Goal: Information Seeking & Learning: Learn about a topic

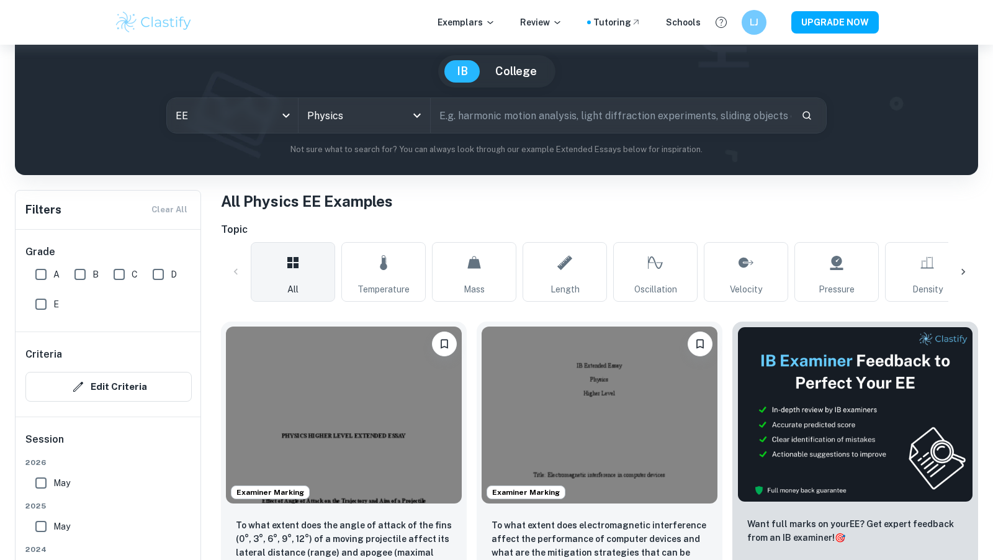
scroll to position [107, 0]
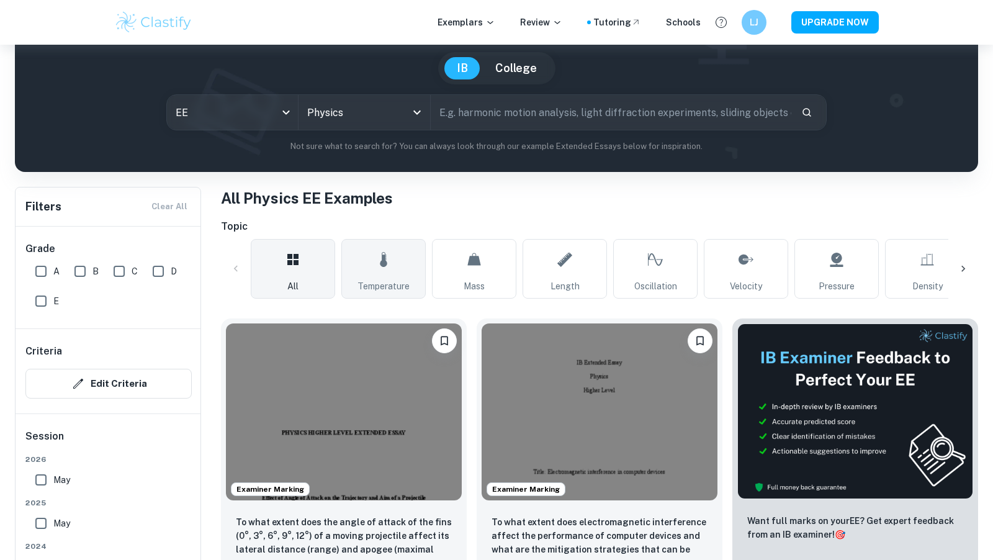
click at [365, 270] on link "Temperature" at bounding box center [383, 269] width 84 height 60
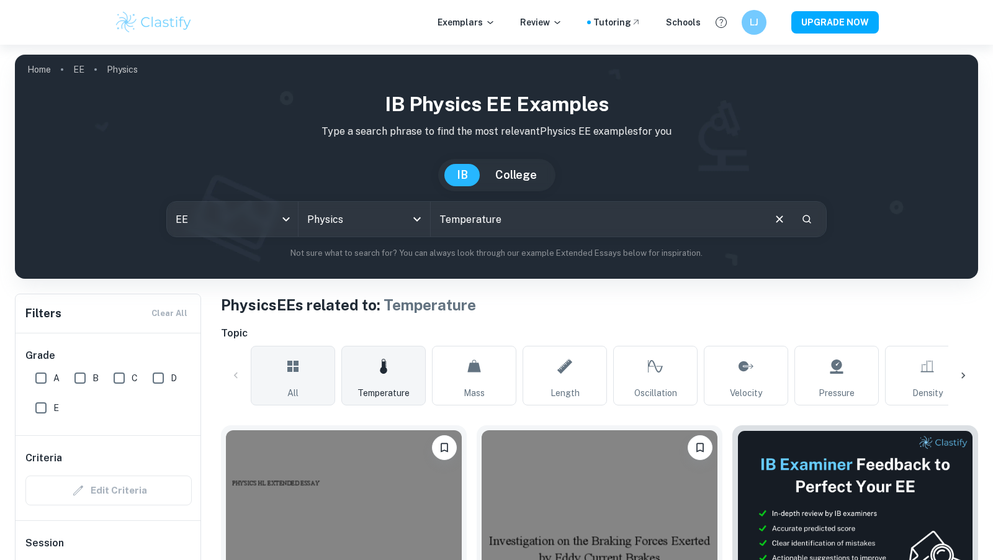
click at [301, 354] on link "All" at bounding box center [293, 376] width 84 height 60
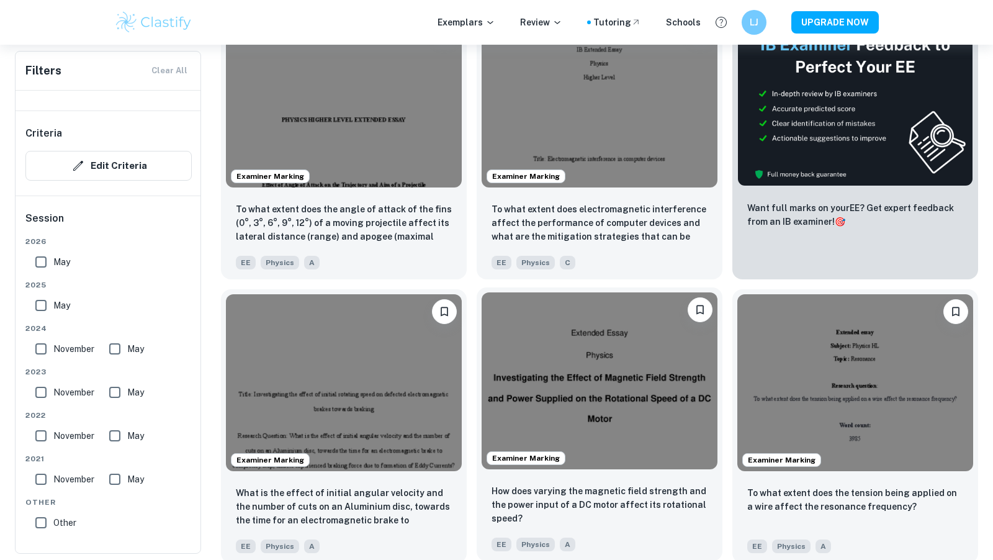
scroll to position [422, 0]
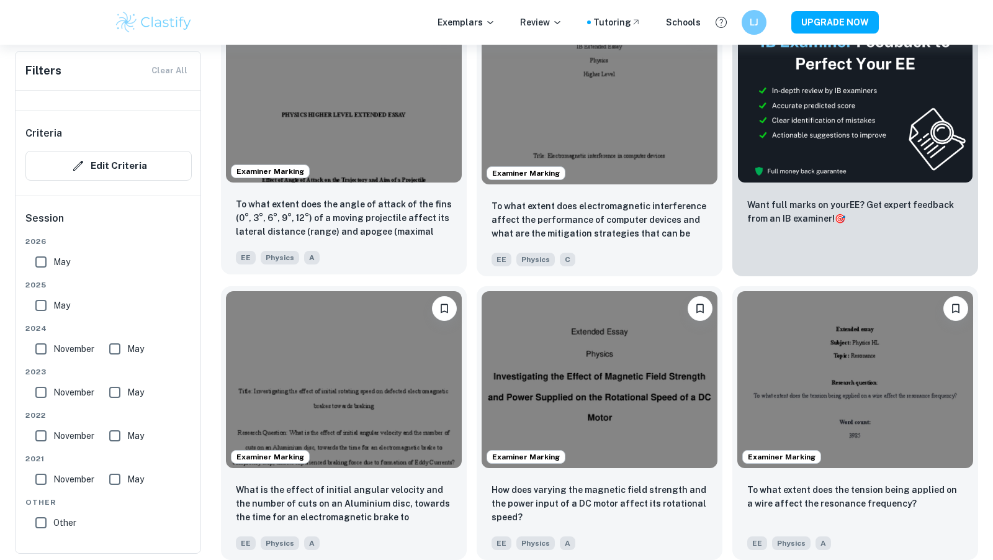
click at [415, 224] on p "To what extent does the angle of attack of the fins (0°, 3°, 6°, 9°, 12°) of a …" at bounding box center [344, 218] width 216 height 42
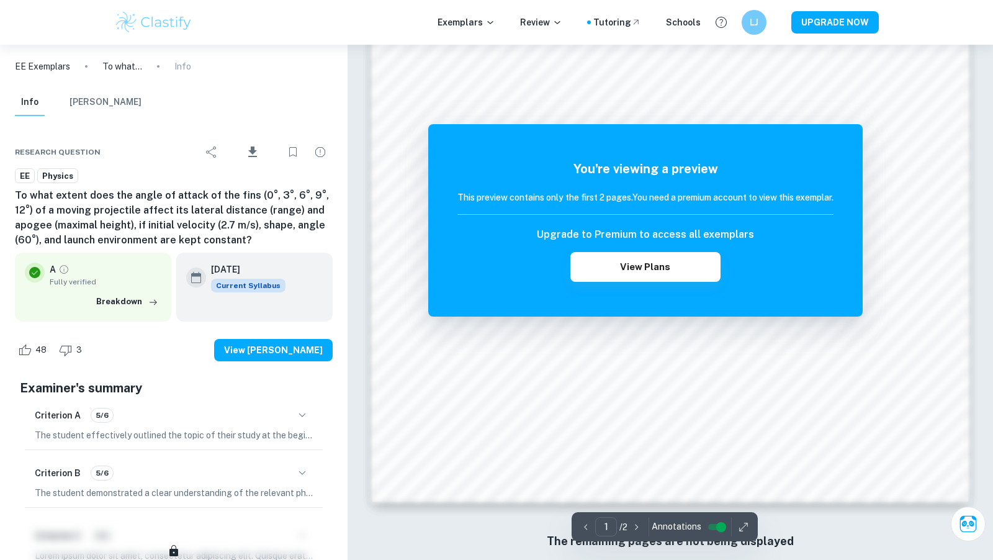
scroll to position [1130, 0]
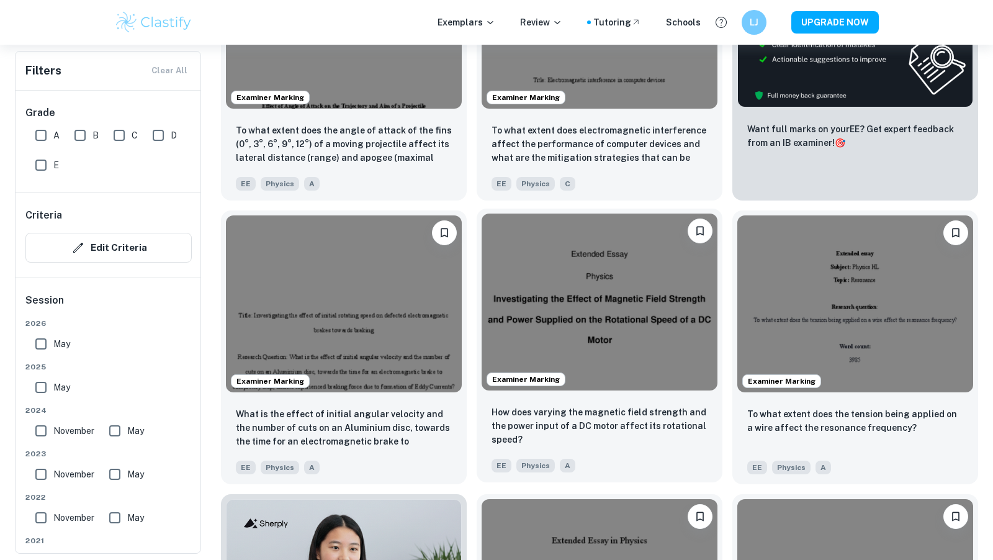
scroll to position [500, 0]
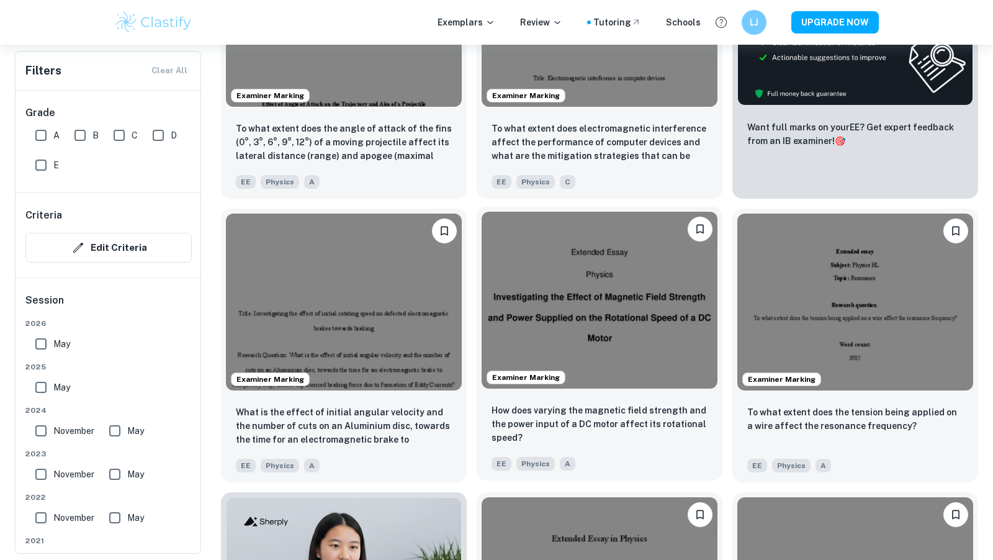
click at [640, 398] on div "How does varying the magnetic field strength and the power input of a DC motor …" at bounding box center [599, 436] width 246 height 87
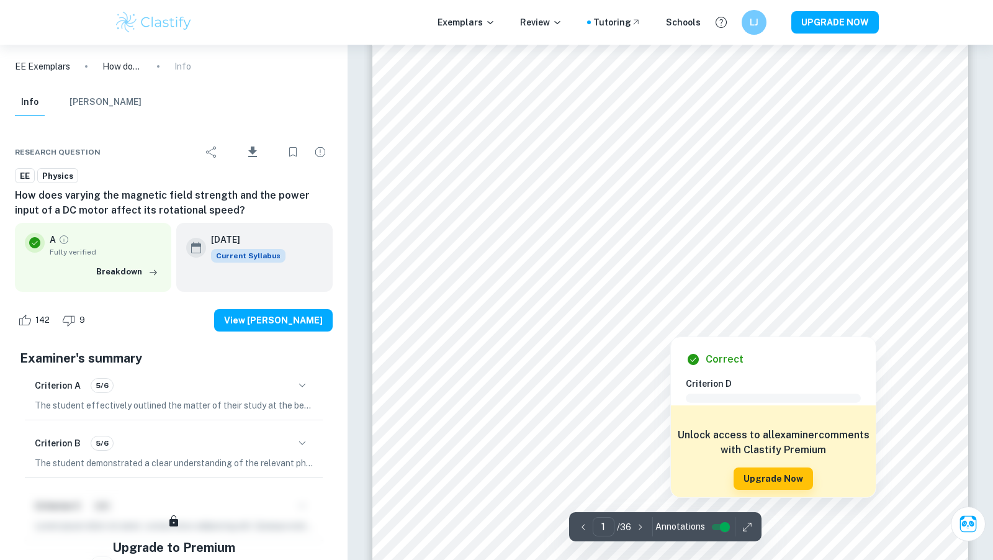
scroll to position [377, 0]
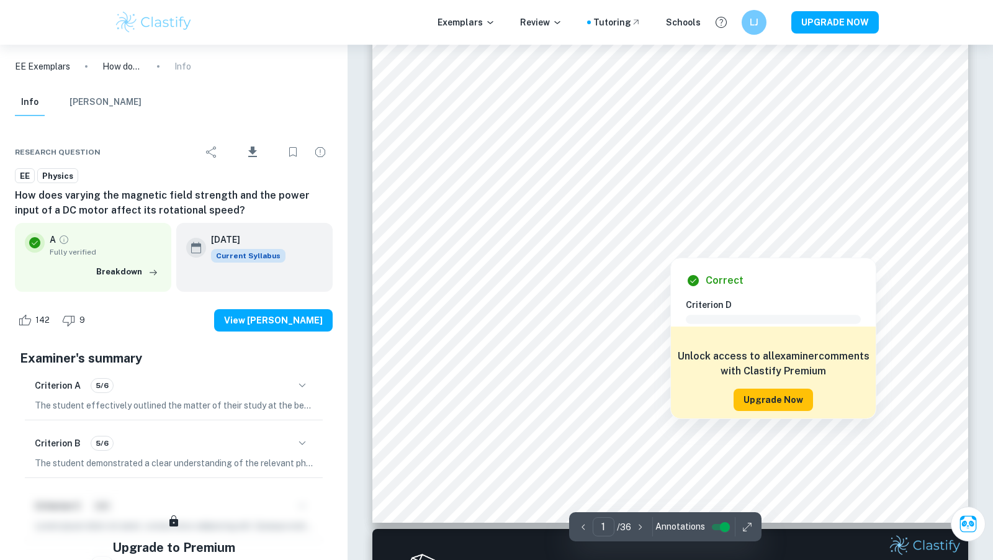
click at [770, 398] on button "Upgrade Now" at bounding box center [772, 399] width 79 height 22
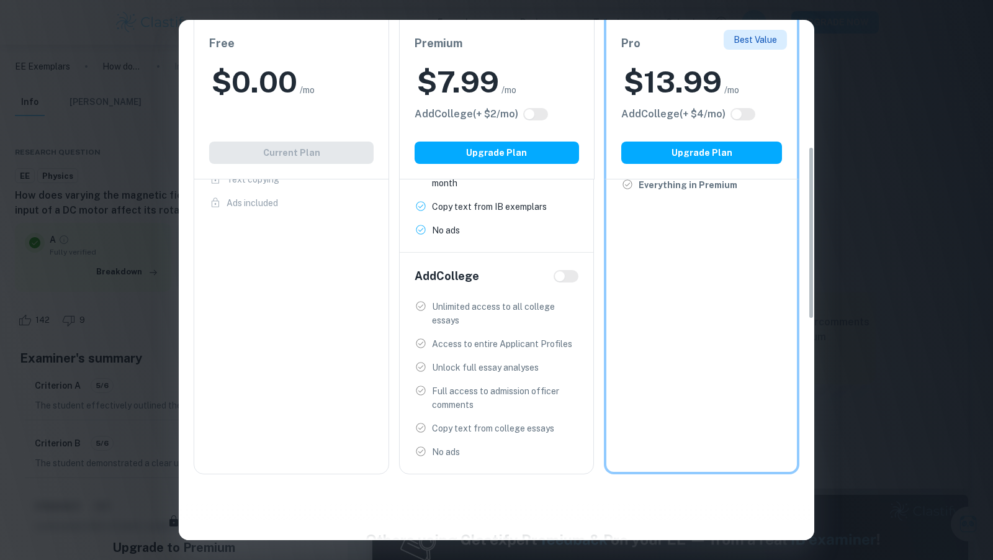
scroll to position [395, 0]
